Goal: Task Accomplishment & Management: Manage account settings

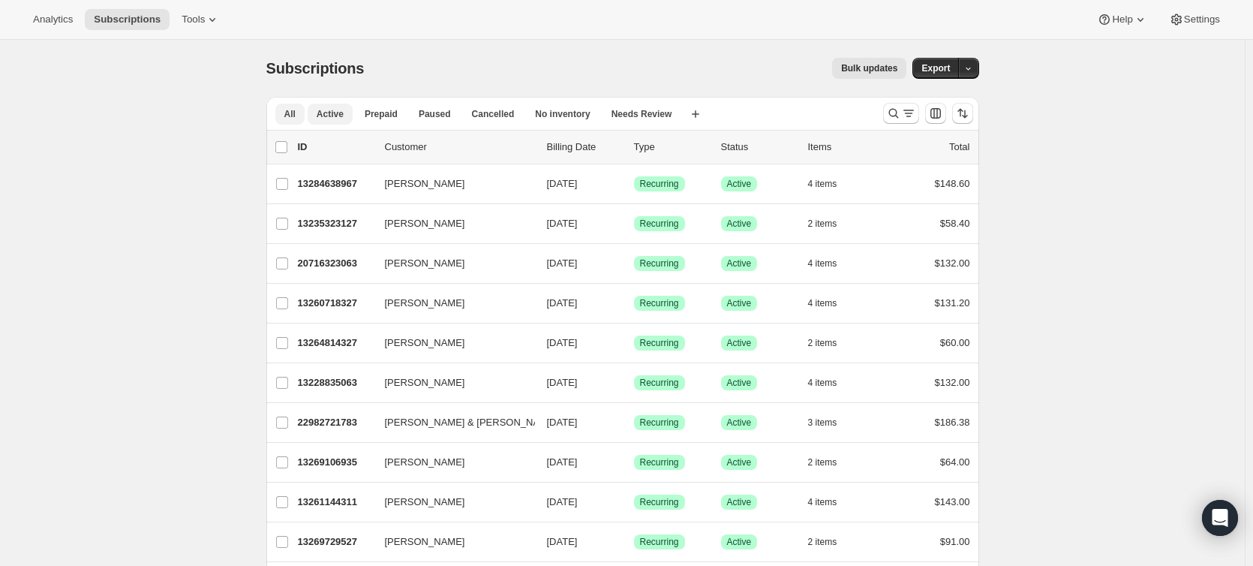
click at [326, 122] on button "Active" at bounding box center [330, 114] width 45 height 21
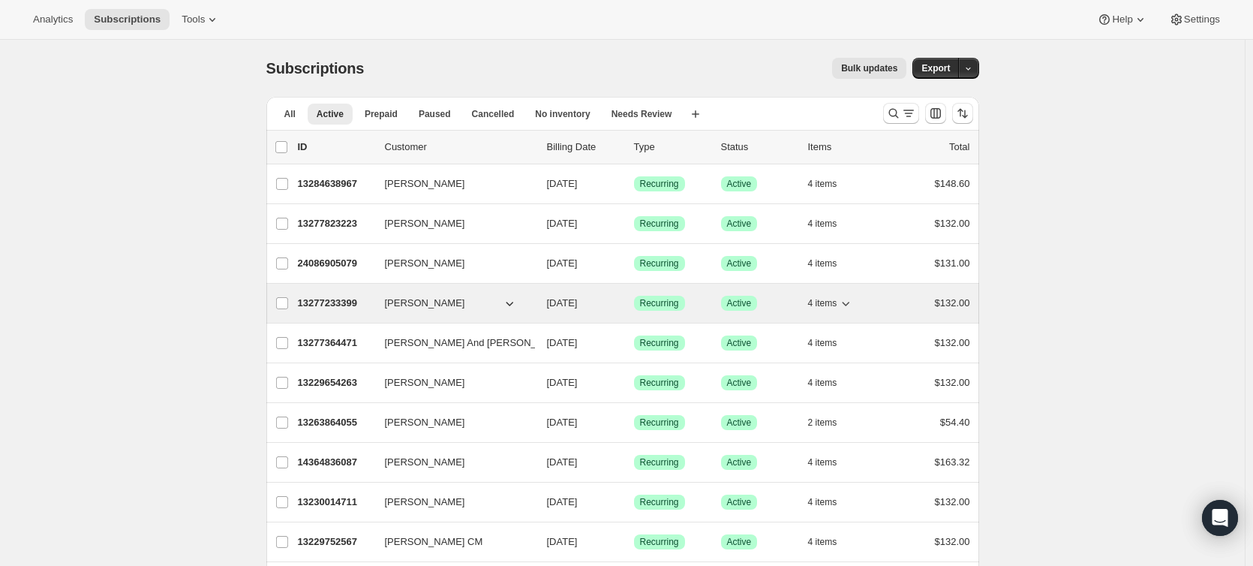
click at [335, 303] on p "13277233399" at bounding box center [335, 303] width 75 height 15
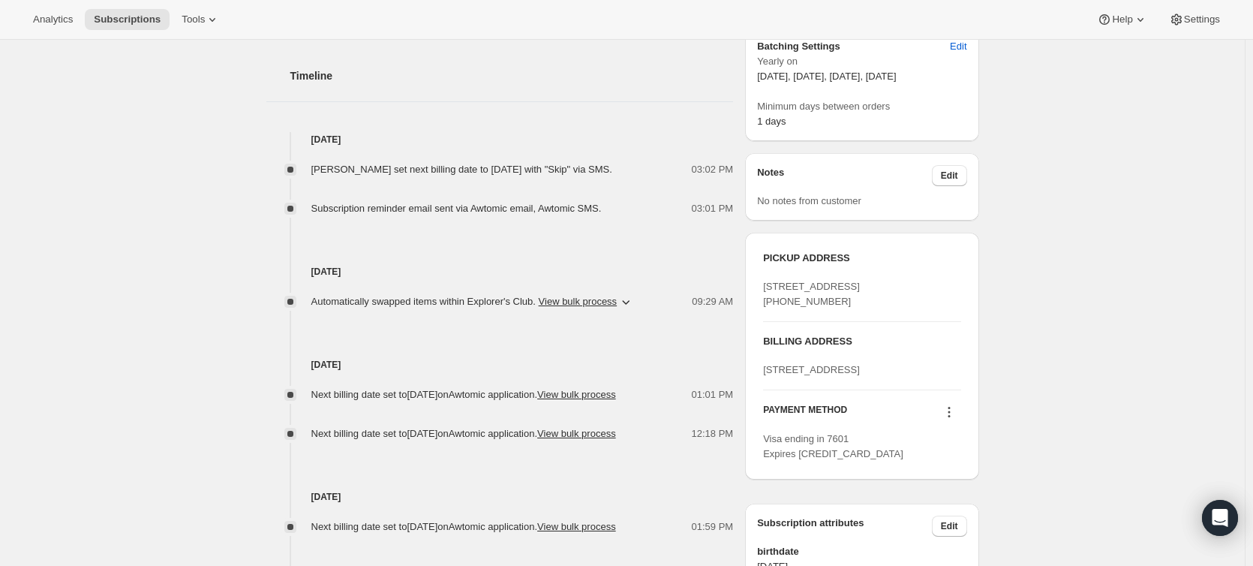
scroll to position [525, 0]
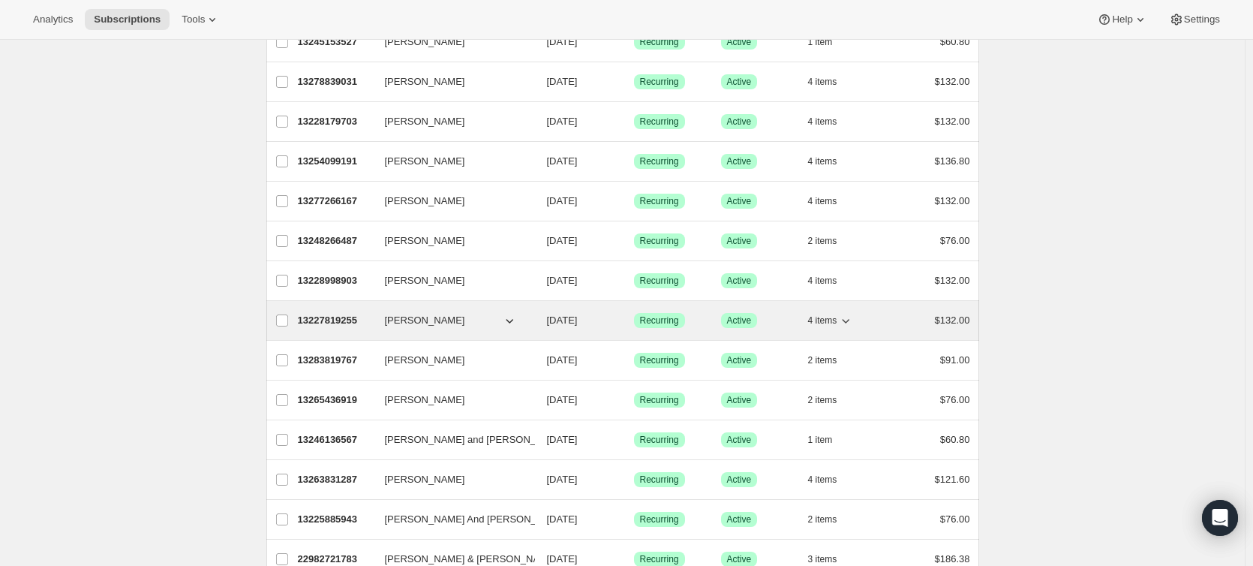
scroll to position [976, 0]
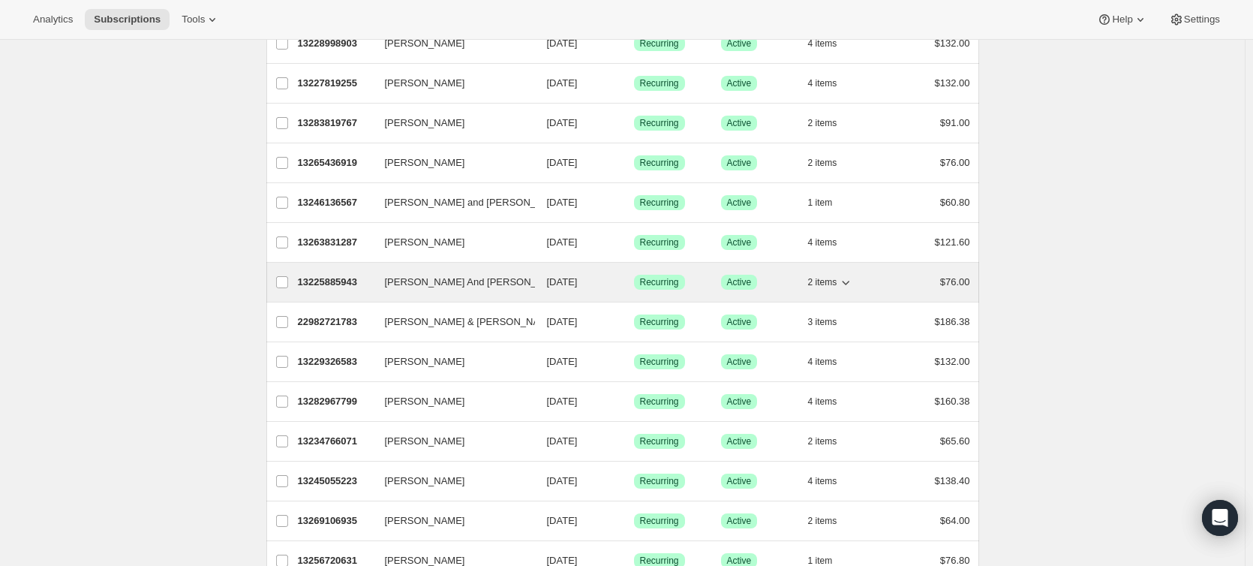
click at [352, 282] on p "13225885943" at bounding box center [335, 282] width 75 height 15
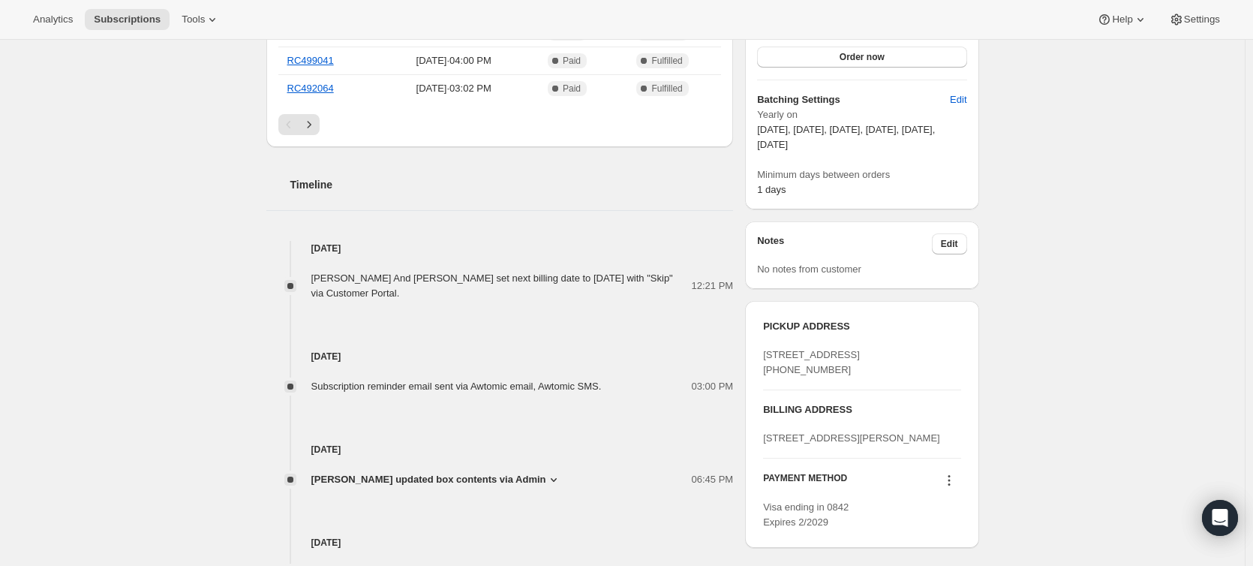
scroll to position [450, 0]
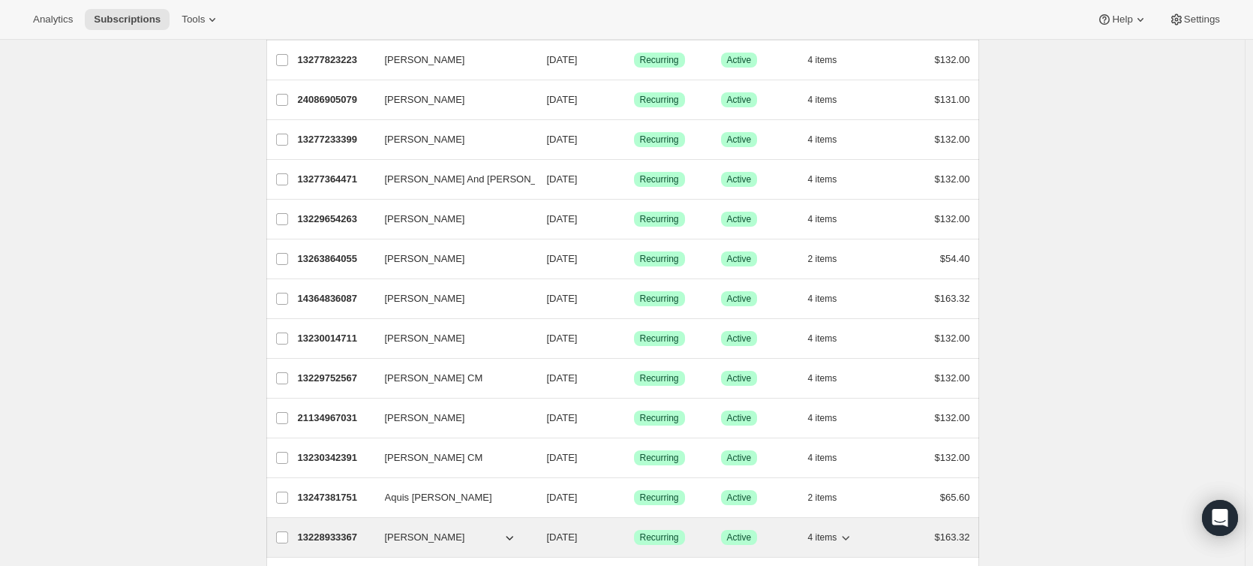
scroll to position [375, 0]
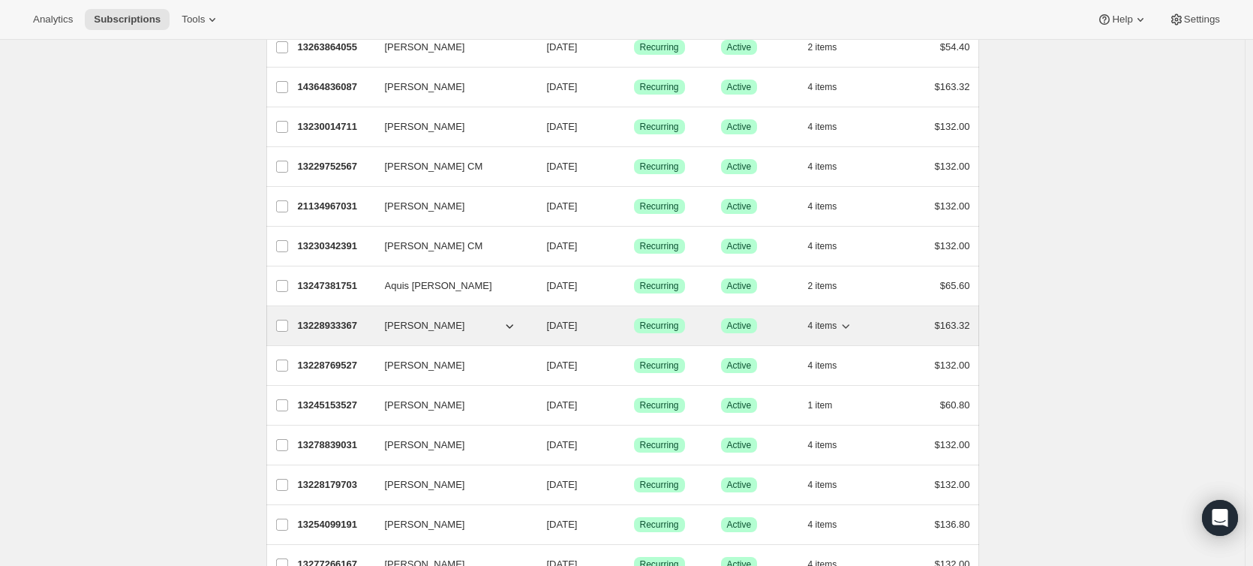
click at [323, 316] on div "13228933367 [PERSON_NAME] [DATE] Success Recurring Success Active 4 items $163.…" at bounding box center [634, 325] width 672 height 21
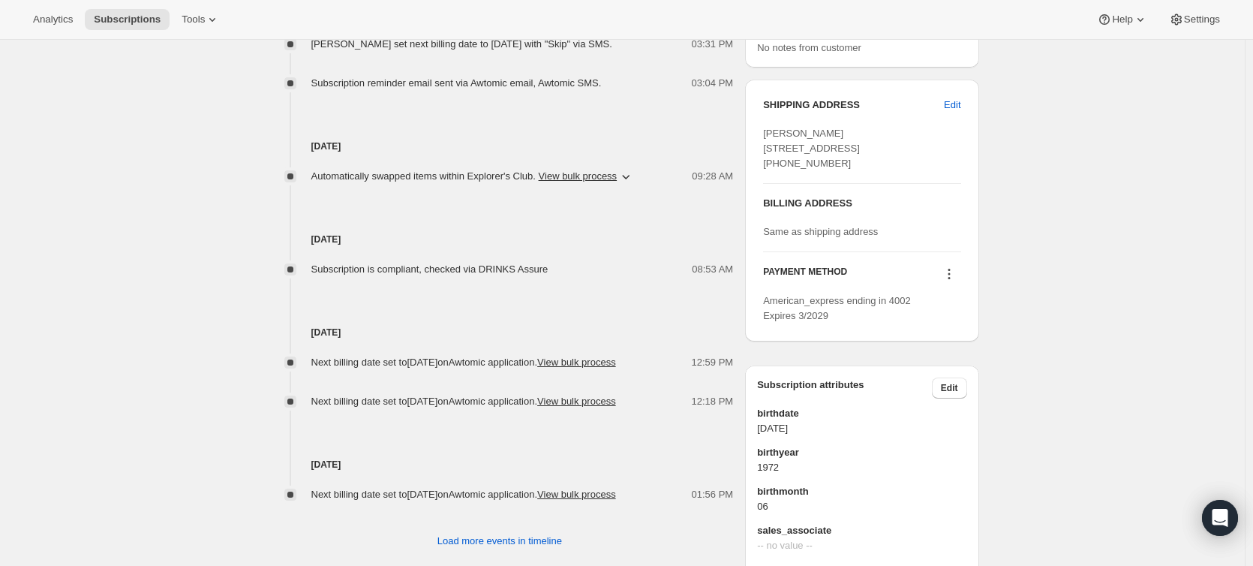
scroll to position [630, 0]
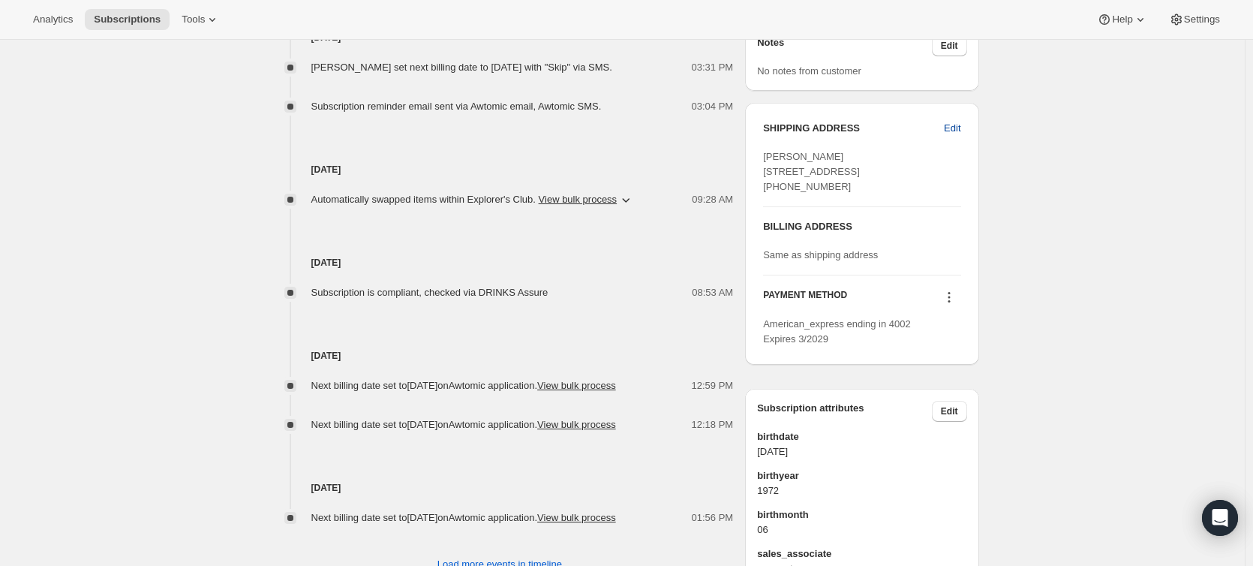
click at [951, 125] on span "Edit" at bounding box center [952, 128] width 17 height 15
select select "FL"
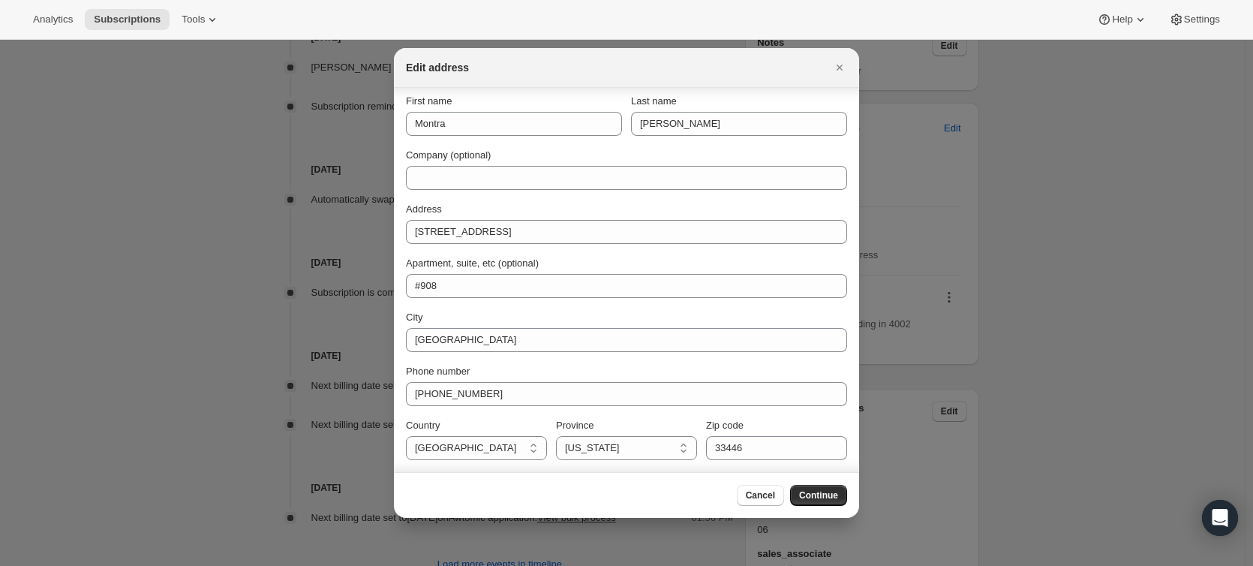
scroll to position [0, 0]
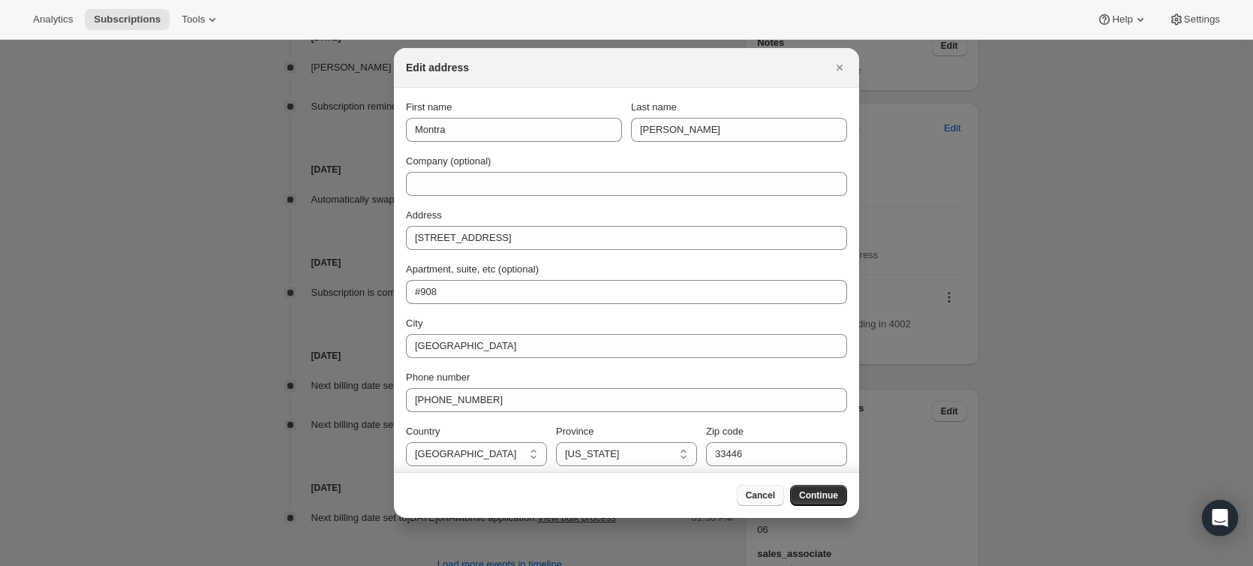
click at [760, 498] on span "Cancel" at bounding box center [760, 495] width 29 height 12
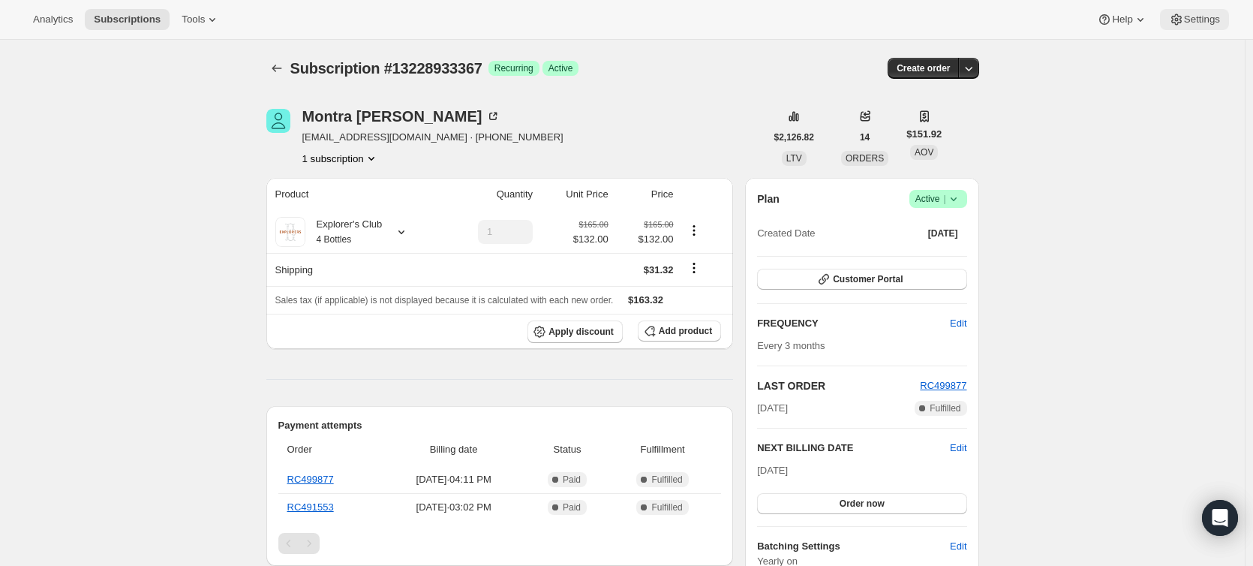
click at [1207, 21] on span "Settings" at bounding box center [1202, 20] width 36 height 12
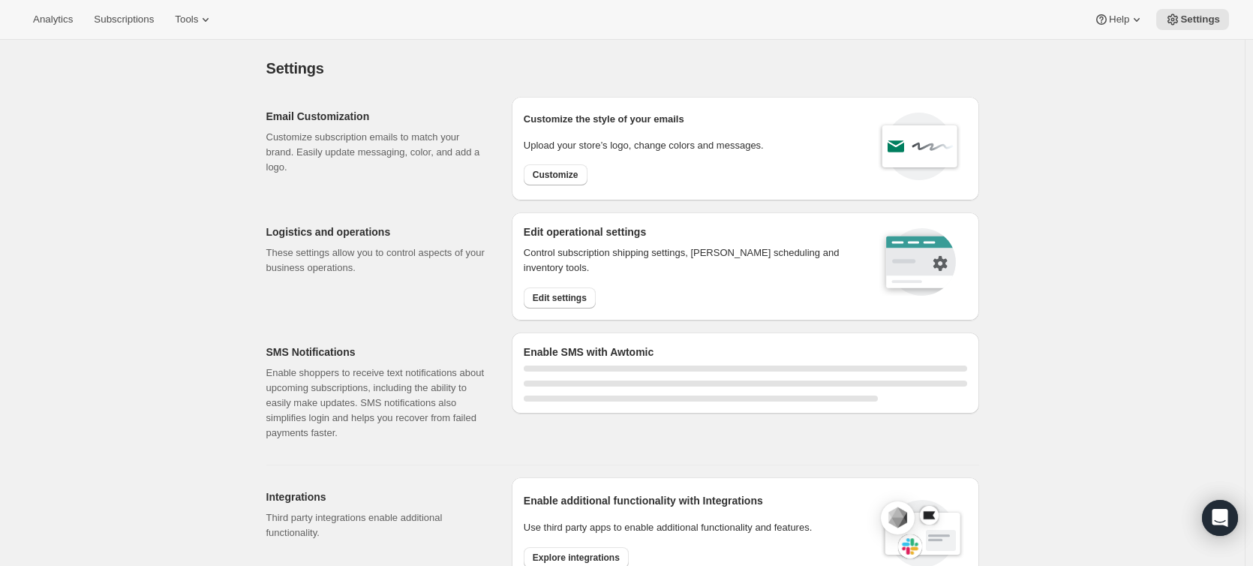
select select "22:00"
select select "09:00"
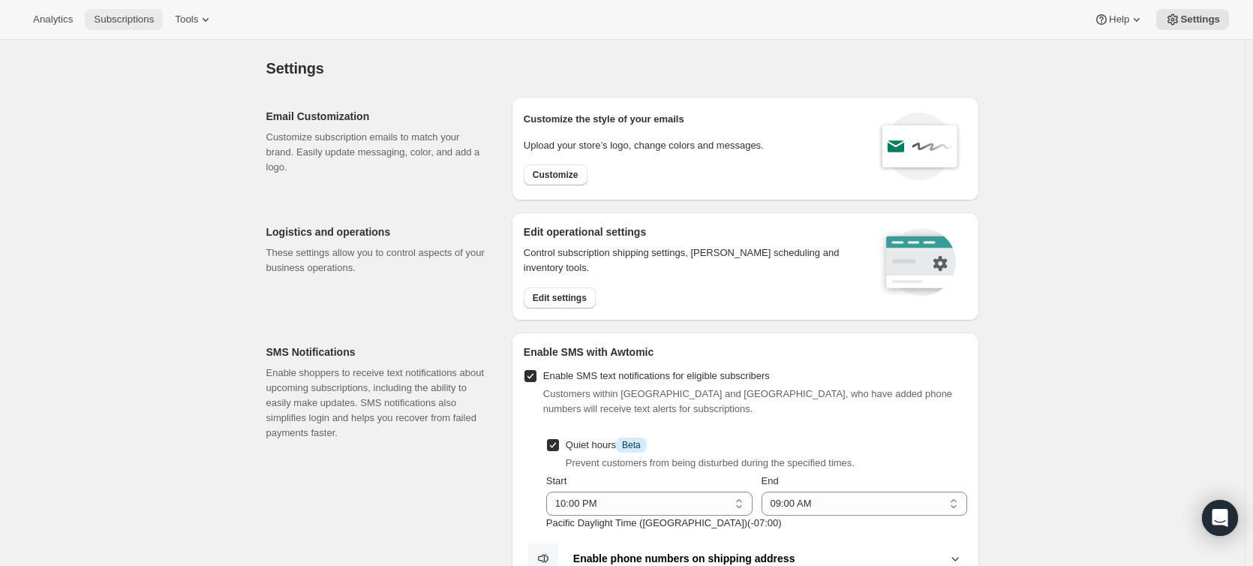
click at [105, 23] on span "Subscriptions" at bounding box center [124, 20] width 60 height 12
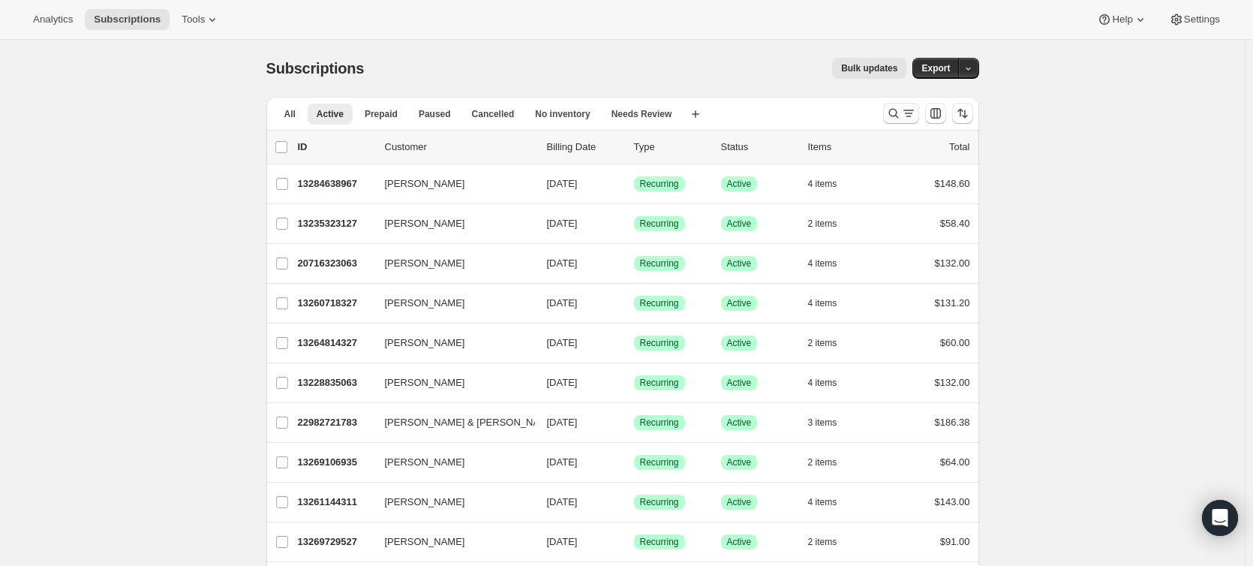
click at [898, 112] on icon "Search and filter results" at bounding box center [893, 113] width 15 height 15
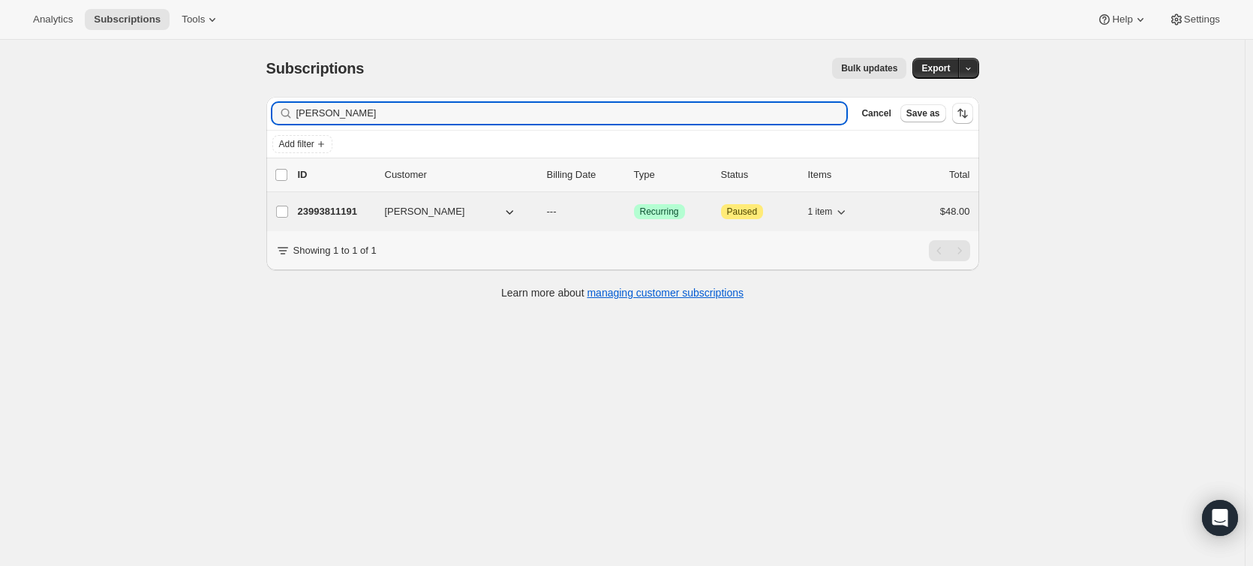
type input "[PERSON_NAME]"
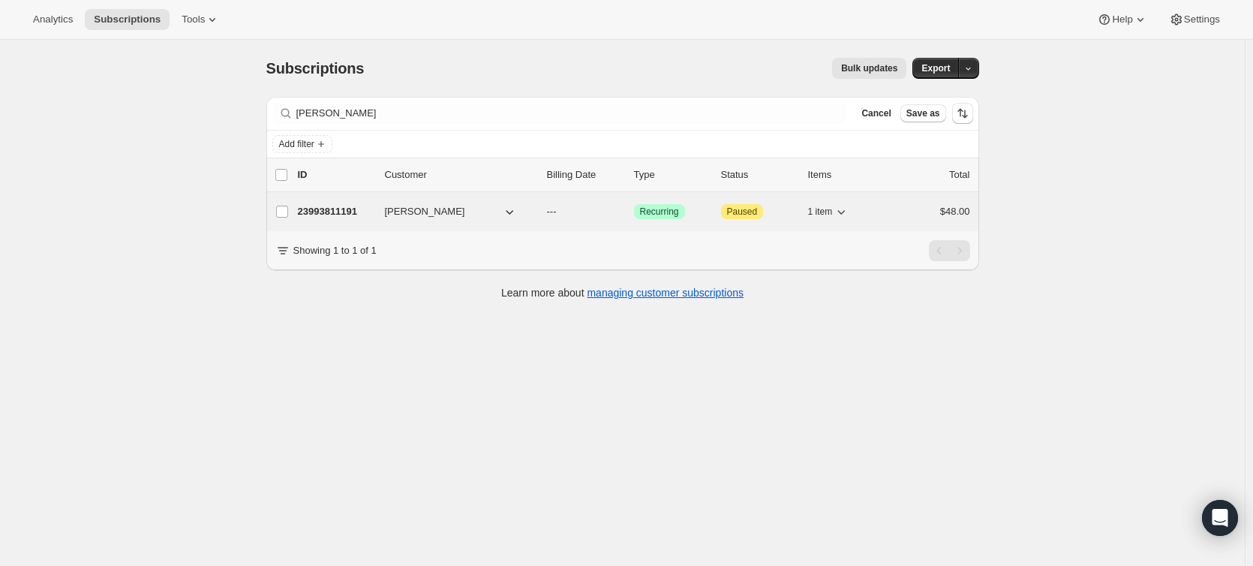
click at [417, 208] on span "[PERSON_NAME]" at bounding box center [425, 211] width 80 height 15
click at [339, 206] on p "23993811191" at bounding box center [335, 211] width 75 height 15
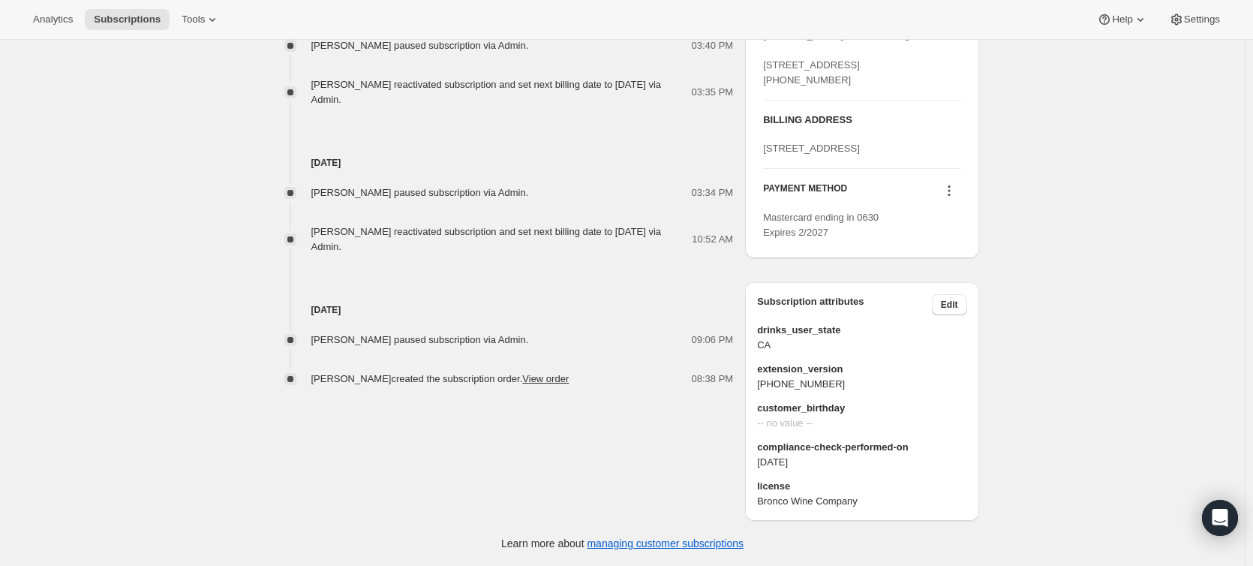
scroll to position [775, 0]
click at [958, 305] on span "Edit" at bounding box center [949, 305] width 17 height 12
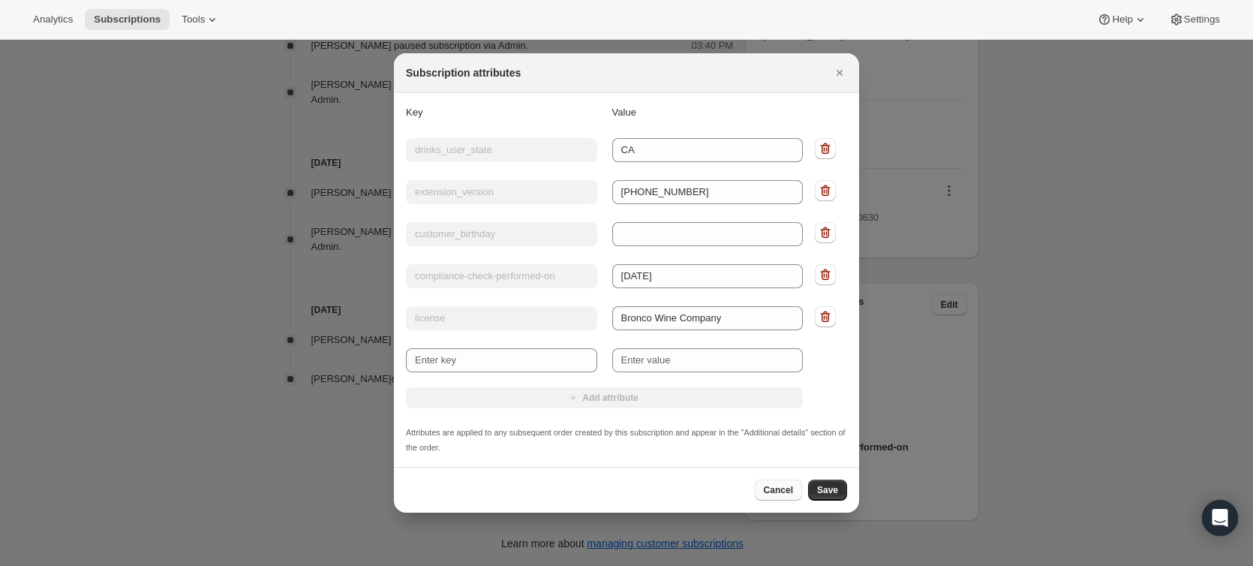
click at [776, 487] on span "Cancel" at bounding box center [778, 490] width 29 height 12
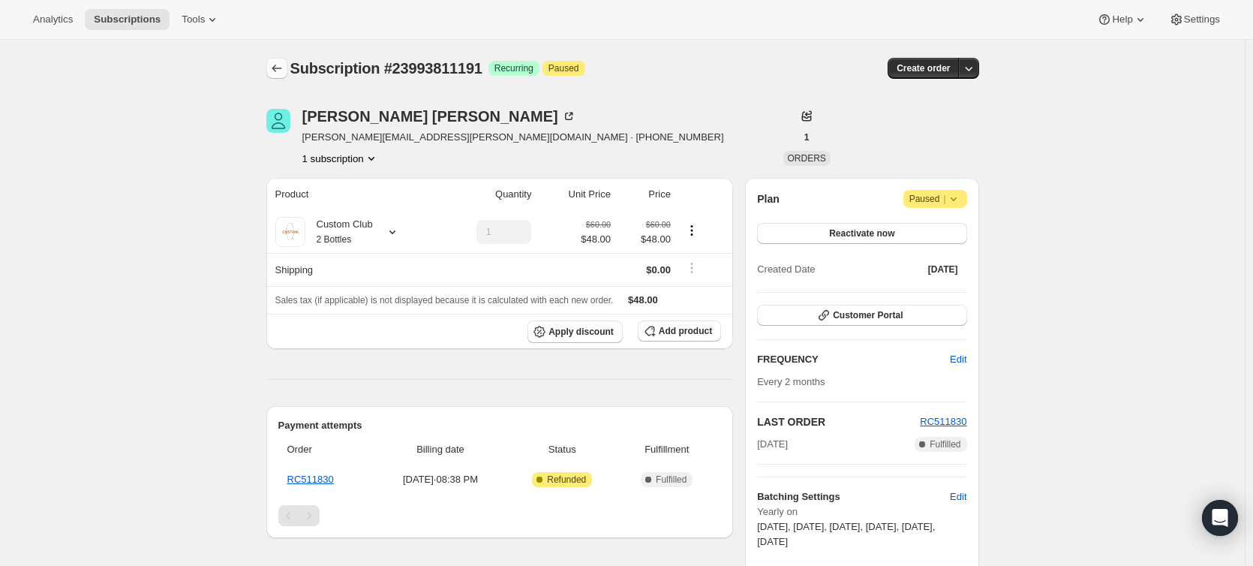
click at [281, 71] on icon "Subscriptions" at bounding box center [276, 68] width 15 height 15
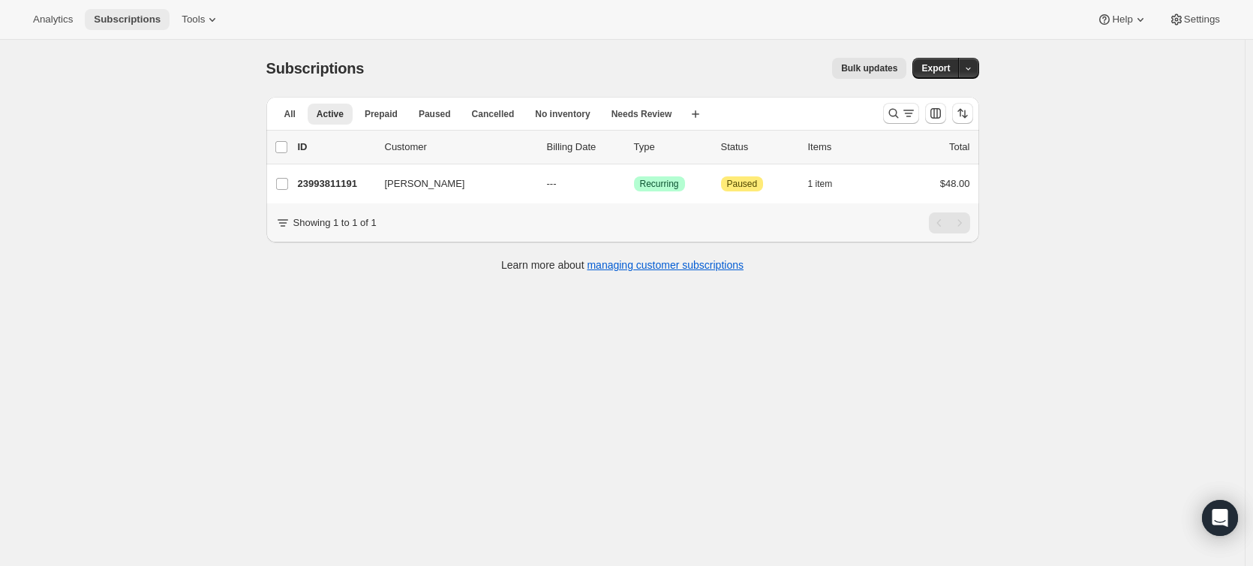
click at [107, 18] on span "Subscriptions" at bounding box center [127, 20] width 67 height 12
click at [333, 113] on span "Active" at bounding box center [330, 114] width 27 height 12
click at [908, 111] on icon "Search and filter results" at bounding box center [908, 113] width 15 height 15
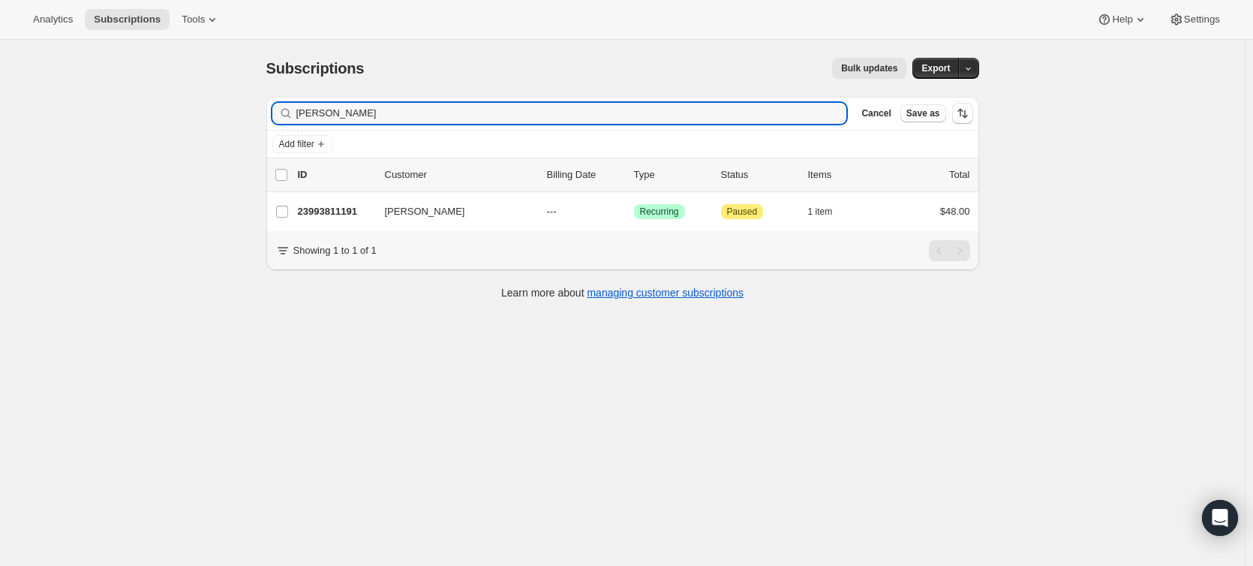
drag, startPoint x: 420, startPoint y: 117, endPoint x: 260, endPoint y: 117, distance: 159.9
click at [260, 117] on div "Filter subscribers [PERSON_NAME] Clear Cancel Save as Add filter 0 selected Upd…" at bounding box center [616, 200] width 725 height 230
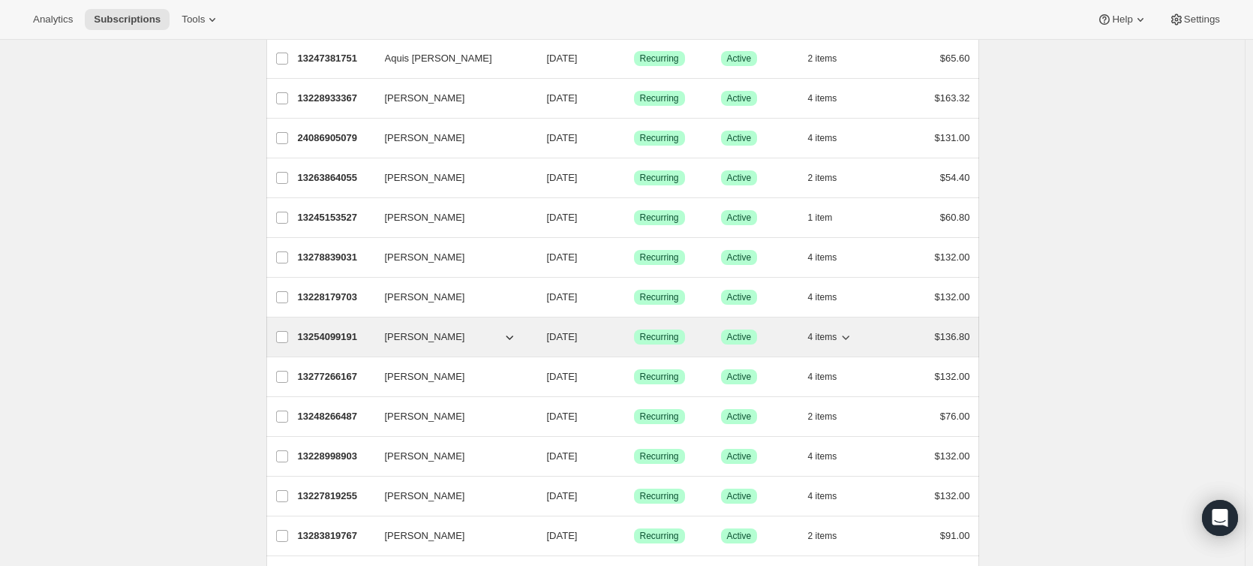
scroll to position [1710, 0]
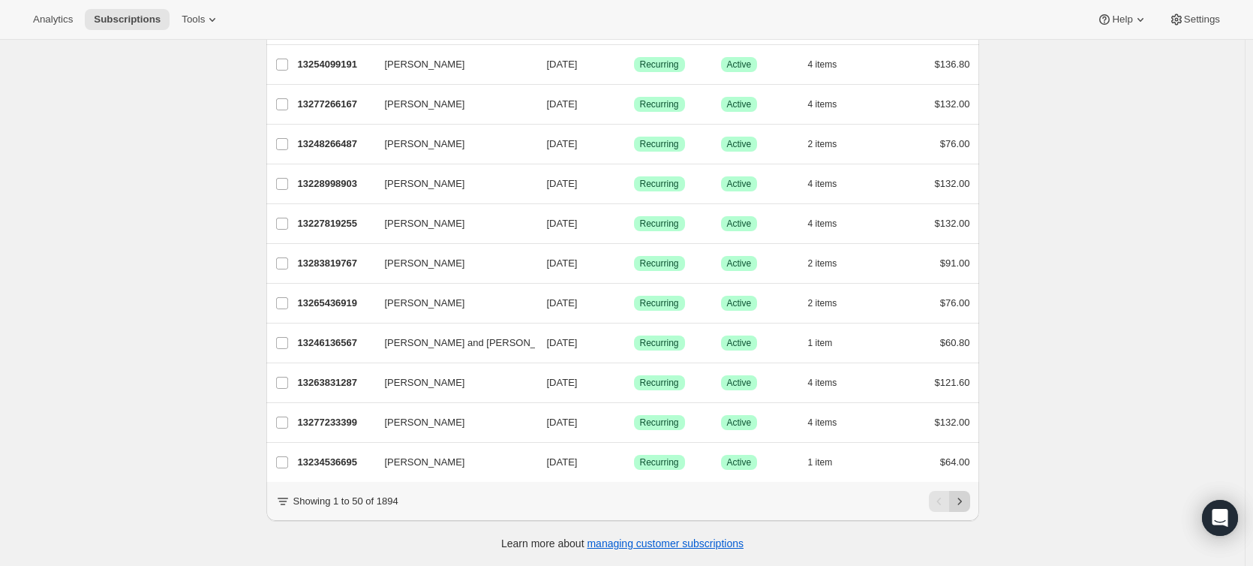
click at [966, 502] on icon "Next" at bounding box center [959, 501] width 15 height 15
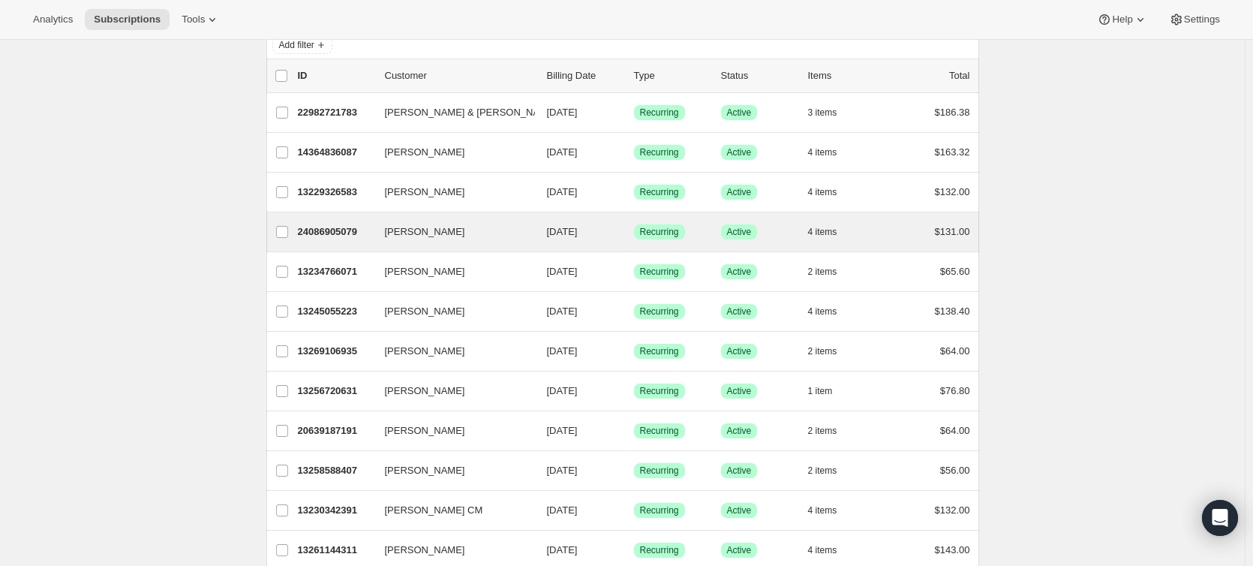
scroll to position [0, 0]
